Goal: Task Accomplishment & Management: Manage account settings

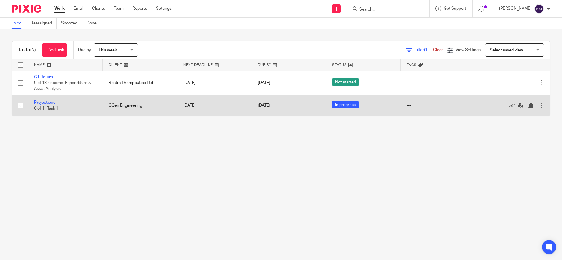
click at [46, 102] on link "Projections" at bounding box center [44, 103] width 21 height 4
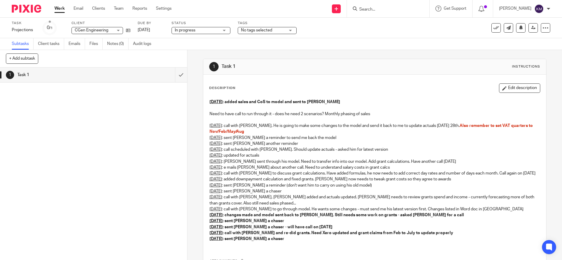
click at [419, 195] on p "5th May : call with Joe, Loan added and actuals updated. Joe needs to review gr…" at bounding box center [375, 201] width 331 height 12
click at [513, 89] on button "Edit description" at bounding box center [519, 88] width 41 height 9
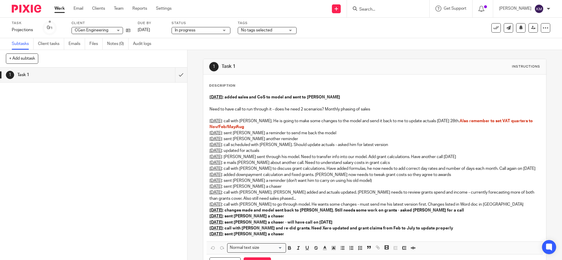
click at [292, 236] on p "15th September : sent Joe a chaser" at bounding box center [375, 235] width 331 height 6
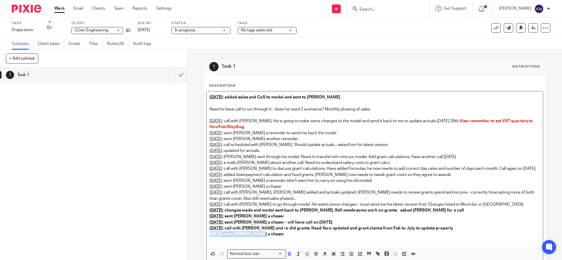
copy strong "15th September : sent Joe a chaser"
paste div
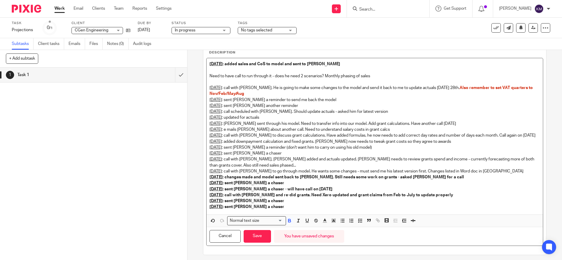
scroll to position [37, 0]
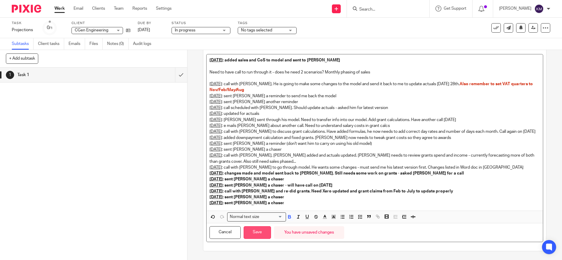
click at [252, 238] on button "Save" at bounding box center [257, 233] width 27 height 13
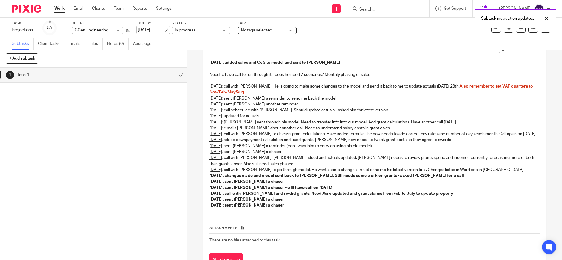
click at [148, 29] on link "[DATE]" at bounding box center [151, 30] width 26 height 6
click at [27, 10] on img at bounding box center [26, 9] width 29 height 8
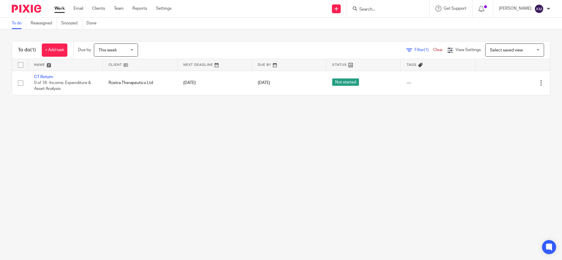
click at [127, 52] on span "This week" at bounding box center [114, 50] width 31 height 12
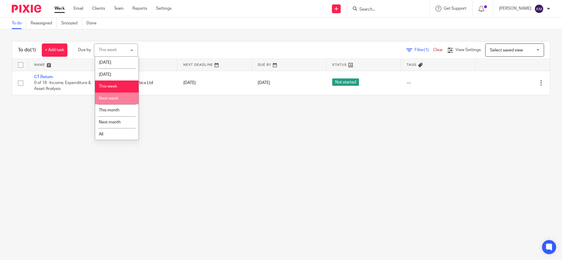
click at [115, 101] on li "Next week" at bounding box center [117, 99] width 44 height 12
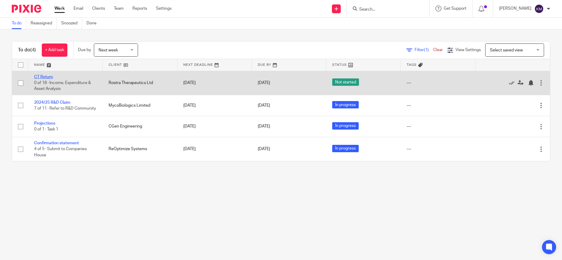
click at [43, 75] on link "CT Return" at bounding box center [43, 77] width 19 height 4
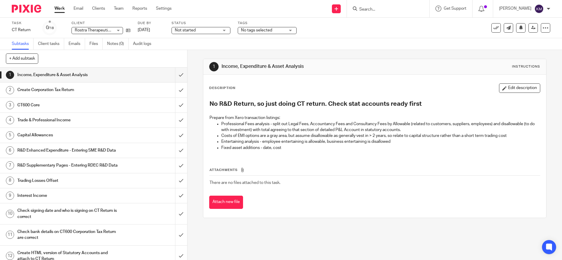
click at [323, 147] on p "Fixed asset additions - date, cost" at bounding box center [380, 148] width 319 height 6
click at [174, 76] on input "submit" at bounding box center [93, 75] width 187 height 15
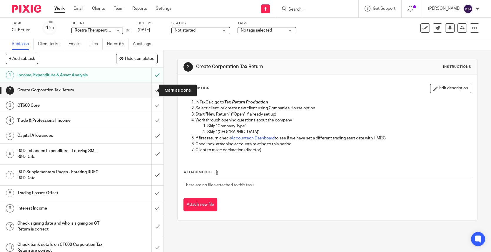
click at [150, 91] on input "submit" at bounding box center [82, 90] width 164 height 15
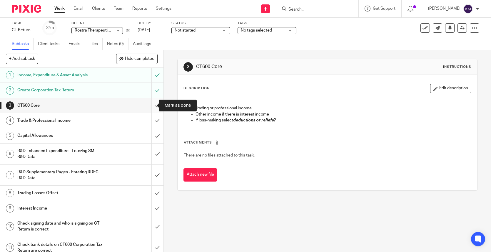
click at [150, 106] on input "submit" at bounding box center [82, 105] width 164 height 15
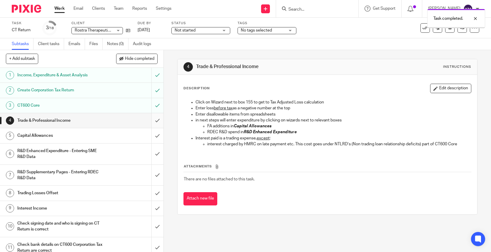
click at [150, 119] on input "submit" at bounding box center [82, 120] width 164 height 15
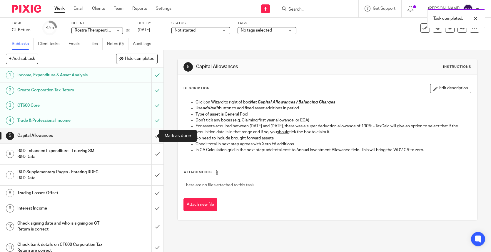
click at [148, 137] on input "submit" at bounding box center [82, 135] width 164 height 15
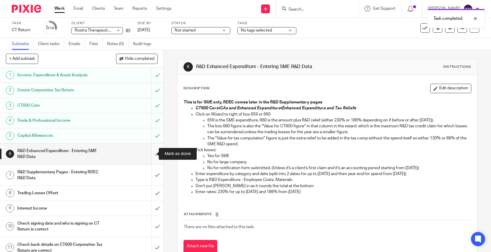
click at [149, 154] on input "submit" at bounding box center [82, 153] width 164 height 21
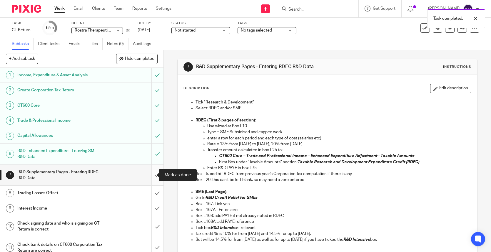
click at [150, 174] on input "submit" at bounding box center [82, 175] width 164 height 21
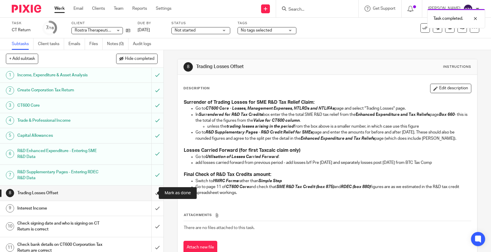
click at [150, 193] on input "submit" at bounding box center [82, 192] width 164 height 15
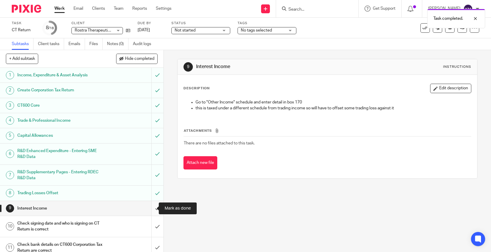
click at [150, 209] on input "submit" at bounding box center [82, 208] width 164 height 15
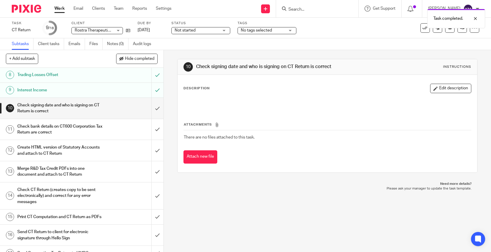
scroll to position [120, 0]
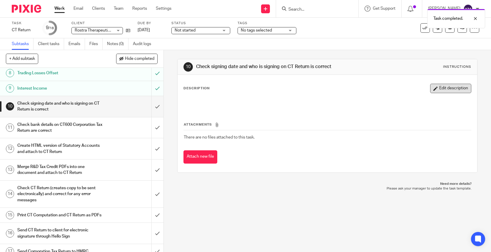
click at [447, 90] on button "Edit description" at bounding box center [451, 88] width 41 height 9
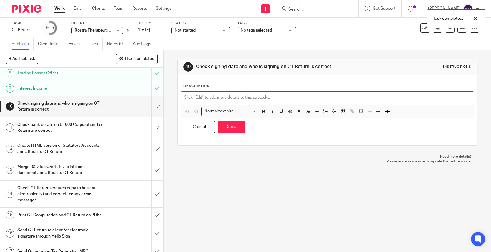
click at [226, 95] on p at bounding box center [328, 97] width 288 height 6
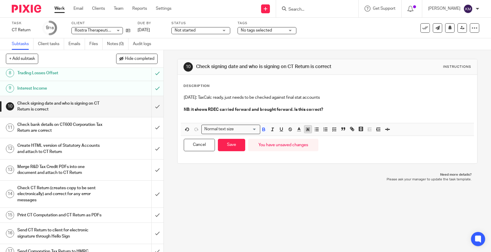
click at [308, 130] on line "button" at bounding box center [308, 130] width 1 height 0
click at [311, 136] on li "color:#FCDC00" at bounding box center [313, 136] width 4 height 4
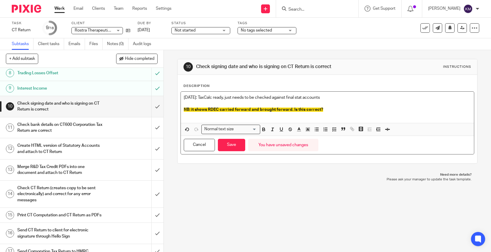
click at [349, 98] on p "13th October: TaxCalc ready, just needs to be checked against final stat accoun…" at bounding box center [328, 97] width 288 height 6
click at [378, 111] on p "NB: it shows RDEC carried forward and brought forward. Is this correct?" at bounding box center [328, 110] width 288 height 6
click at [234, 141] on button "Save" at bounding box center [231, 145] width 27 height 13
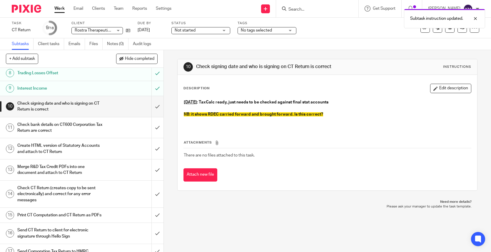
click at [204, 30] on span "Not started" at bounding box center [197, 30] width 44 height 6
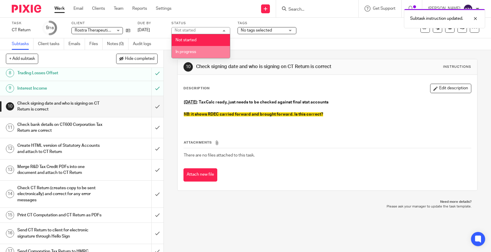
click at [189, 48] on li "In progress" at bounding box center [201, 52] width 58 height 12
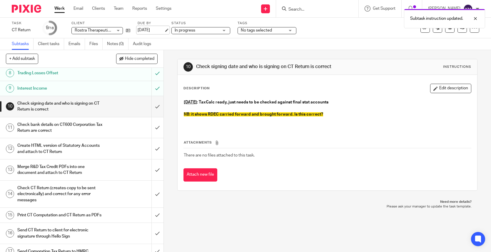
click at [145, 28] on link "13 Oct 2025" at bounding box center [151, 30] width 26 height 6
click at [27, 9] on img at bounding box center [26, 9] width 29 height 8
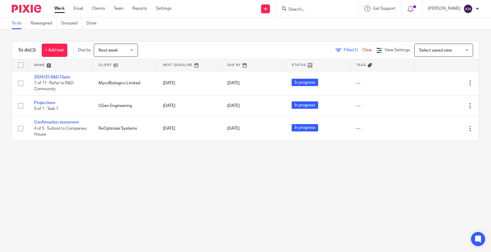
click at [133, 51] on div "Next week Next week" at bounding box center [116, 50] width 44 height 13
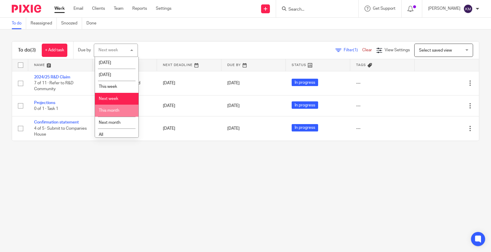
click at [114, 110] on span "This month" at bounding box center [109, 110] width 21 height 4
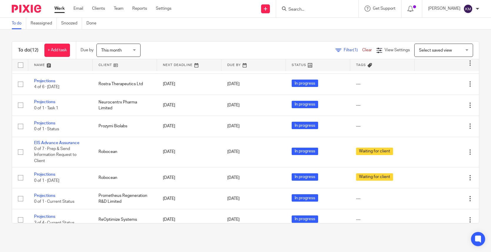
scroll to position [116, 0]
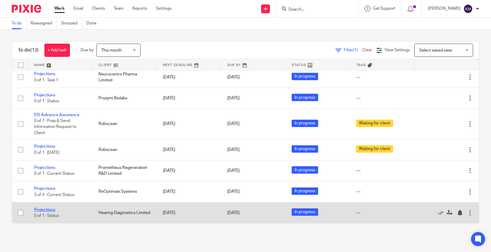
click at [47, 210] on link "Projections" at bounding box center [44, 209] width 21 height 4
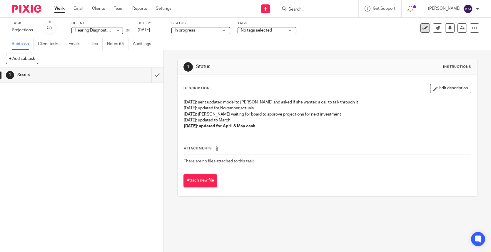
click at [423, 27] on icon at bounding box center [426, 28] width 6 height 6
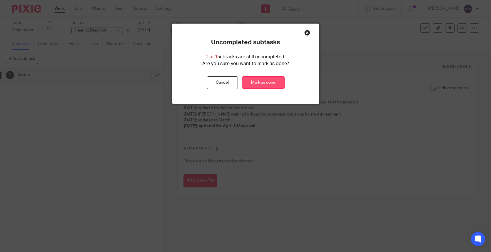
click at [263, 84] on link "Mark as done" at bounding box center [263, 82] width 43 height 13
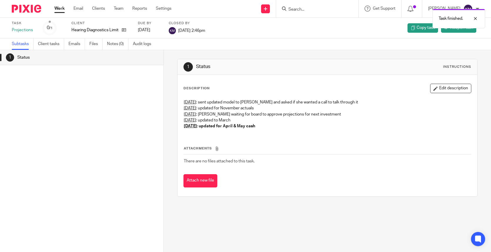
click at [31, 9] on img at bounding box center [26, 9] width 29 height 8
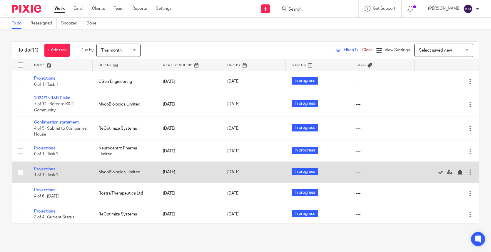
click at [51, 169] on link "Projections" at bounding box center [44, 169] width 21 height 4
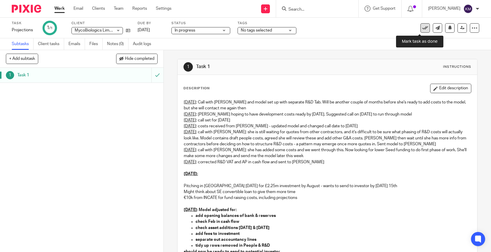
click at [423, 28] on icon at bounding box center [426, 28] width 6 height 6
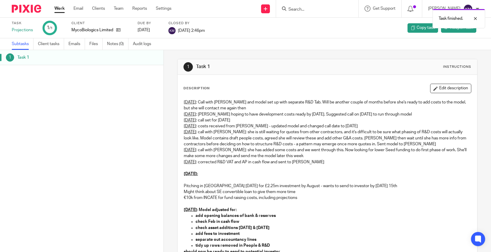
click at [25, 7] on img at bounding box center [26, 9] width 29 height 8
